Goal: Task Accomplishment & Management: Use online tool/utility

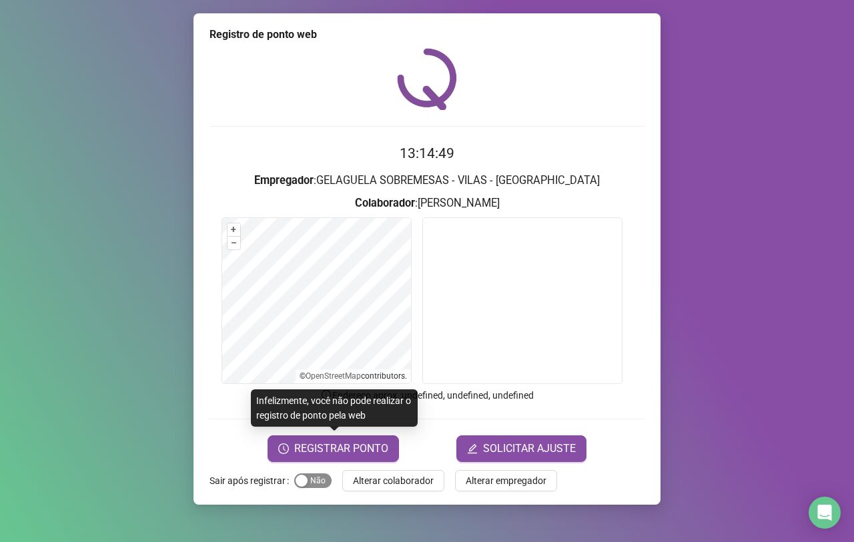
click at [311, 480] on span "Sim Não" at bounding box center [312, 481] width 37 height 15
click at [302, 475] on span "Sim Não" at bounding box center [312, 481] width 37 height 15
click at [496, 280] on video at bounding box center [522, 300] width 200 height 167
click at [494, 281] on video at bounding box center [522, 300] width 200 height 167
click at [492, 281] on video at bounding box center [522, 300] width 200 height 167
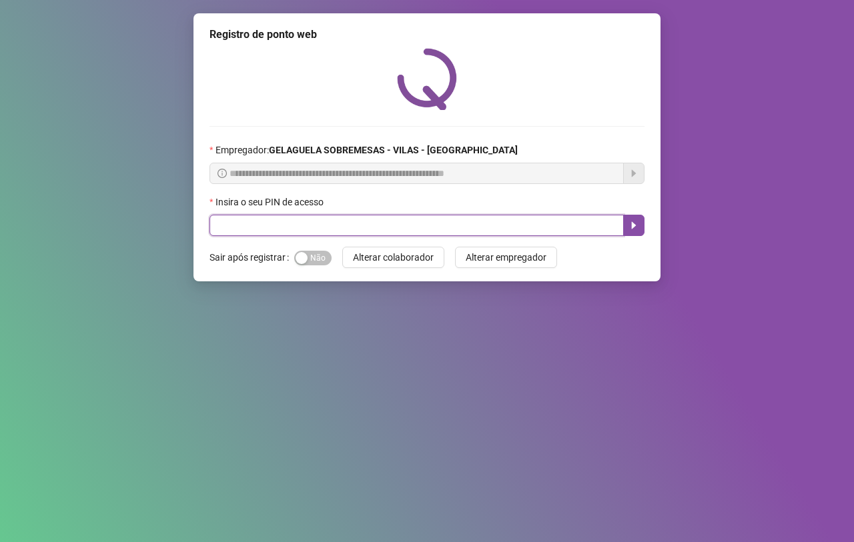
click at [247, 227] on input "text" at bounding box center [416, 225] width 414 height 21
type input "*****"
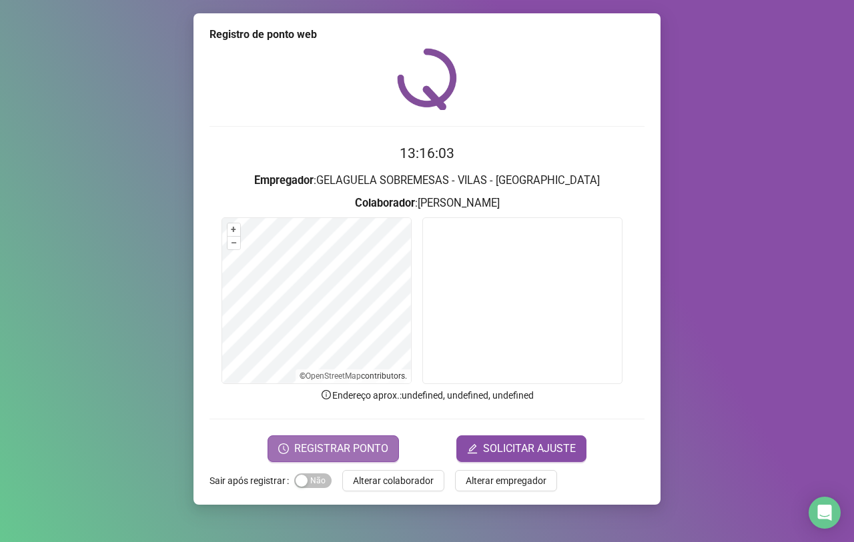
click at [325, 449] on span "REGISTRAR PONTO" at bounding box center [341, 449] width 94 height 16
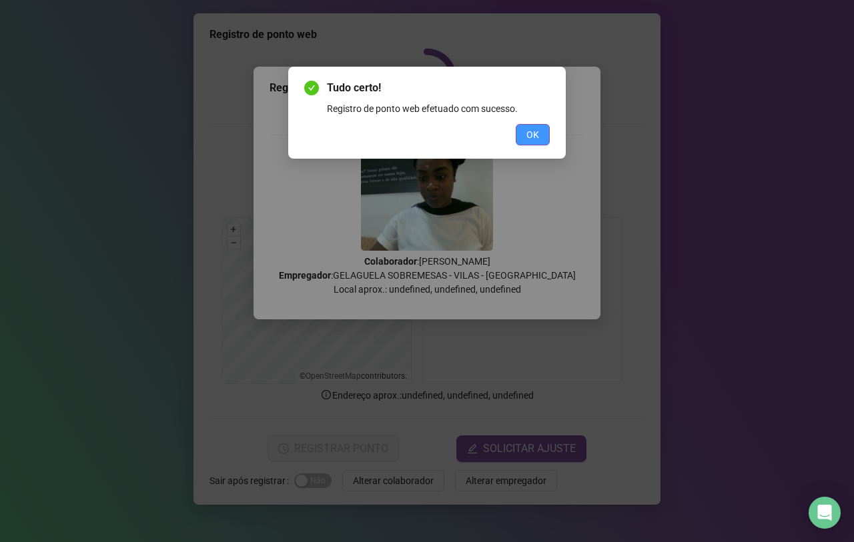
click at [534, 129] on span "OK" at bounding box center [532, 134] width 13 height 15
